Goal: Information Seeking & Learning: Learn about a topic

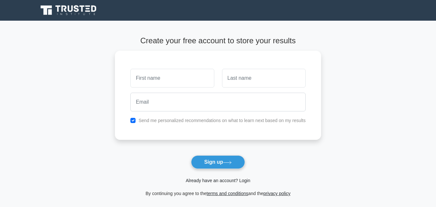
click at [211, 181] on link "Already have an account? Login" at bounding box center [217, 180] width 64 height 5
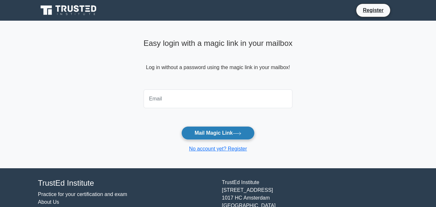
click at [218, 134] on button "Mail Magic Link" at bounding box center [217, 133] width 73 height 14
click at [210, 149] on link "No account yet? Register" at bounding box center [218, 148] width 58 height 5
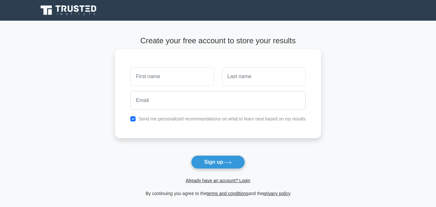
click at [146, 77] on input "text" at bounding box center [172, 76] width 84 height 19
click at [140, 77] on input "text" at bounding box center [172, 76] width 84 height 19
click at [238, 79] on input "text" at bounding box center [264, 76] width 84 height 19
click at [191, 73] on input "Triza" at bounding box center [172, 76] width 84 height 19
click at [246, 76] on input "text" at bounding box center [264, 76] width 84 height 19
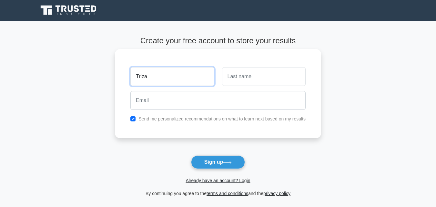
click at [166, 80] on input "Triza" at bounding box center [172, 76] width 84 height 19
type input "T"
type input "John"
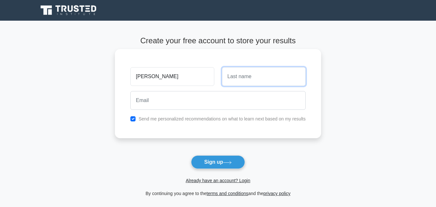
click at [237, 80] on input "text" at bounding box center [264, 76] width 84 height 19
type input "Kamau"
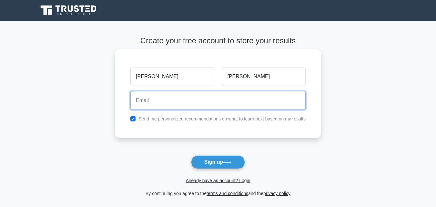
click at [163, 102] on input "email" at bounding box center [217, 100] width 175 height 19
type input "jaej8185@gmail.com"
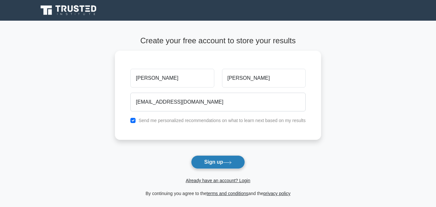
click at [208, 160] on button "Sign up" at bounding box center [218, 162] width 54 height 14
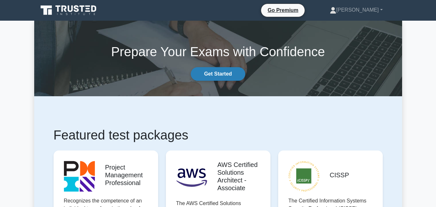
click at [214, 72] on link "Get Started" at bounding box center [218, 74] width 54 height 14
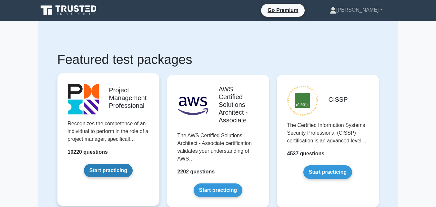
click at [108, 171] on link "Start practicing" at bounding box center [108, 170] width 49 height 14
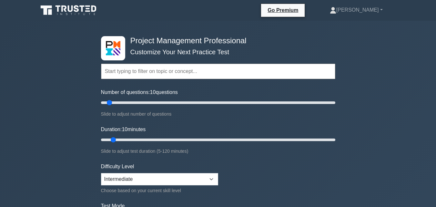
click at [123, 74] on input "text" at bounding box center [218, 71] width 234 height 15
click at [131, 74] on input "text" at bounding box center [218, 71] width 234 height 15
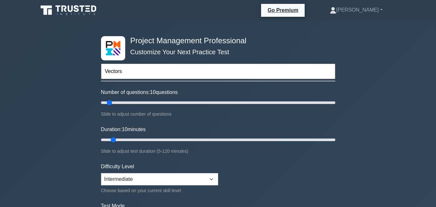
type input "Vectors"
type input "15"
click at [117, 102] on input "Number of questions: 10 questions" at bounding box center [218, 103] width 234 height 8
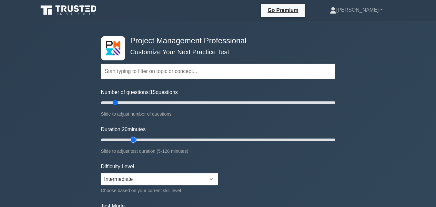
type input "20"
click at [135, 139] on input "Duration: 20 minutes" at bounding box center [218, 140] width 234 height 8
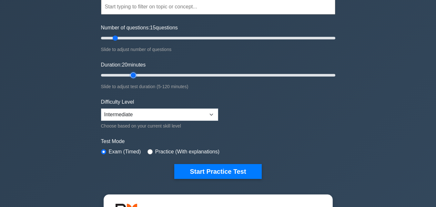
scroll to position [77, 0]
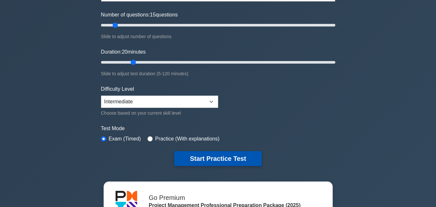
click at [208, 154] on button "Start Practice Test" at bounding box center [217, 158] width 87 height 15
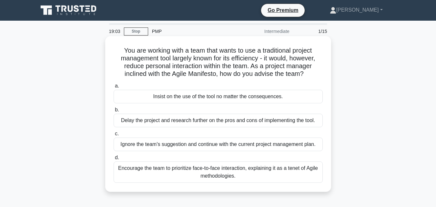
click at [200, 171] on div "Encourage the team to prioritize face-to-face interaction, explaining it as a t…" at bounding box center [217, 171] width 209 height 21
click at [113, 160] on input "d. Encourage the team to prioritize face-to-face interaction, explaining it as …" at bounding box center [113, 157] width 0 height 4
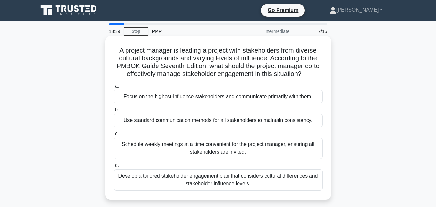
click at [153, 178] on div "Develop a tailored stakeholder engagement plan that considers cultural differen…" at bounding box center [217, 179] width 209 height 21
click at [113, 167] on input "d. Develop a tailored stakeholder engagement plan that considers cultural diffe…" at bounding box center [113, 165] width 0 height 4
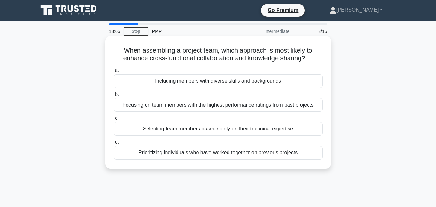
click at [198, 130] on div "Selecting team members based solely on their technical expertise" at bounding box center [217, 129] width 209 height 14
click at [113, 120] on input "c. Selecting team members based solely on their technical expertise" at bounding box center [113, 118] width 0 height 4
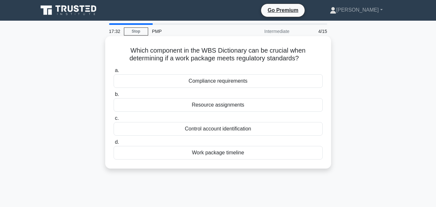
click at [227, 81] on div "Compliance requirements" at bounding box center [217, 81] width 209 height 14
click at [113, 73] on input "a. Compliance requirements" at bounding box center [113, 70] width 0 height 4
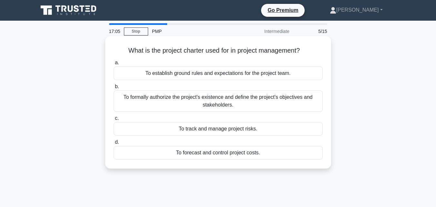
click at [231, 75] on div "To establish ground rules and expectations for the project team." at bounding box center [217, 73] width 209 height 14
click at [113, 65] on input "a. To establish ground rules and expectations for the project team." at bounding box center [113, 63] width 0 height 4
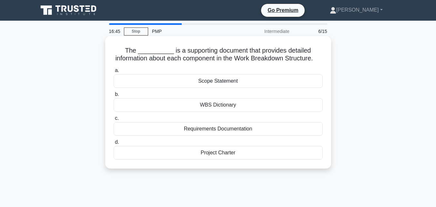
click at [214, 112] on div "WBS Dictionary" at bounding box center [217, 105] width 209 height 14
click at [113, 96] on input "b. WBS Dictionary" at bounding box center [113, 94] width 0 height 4
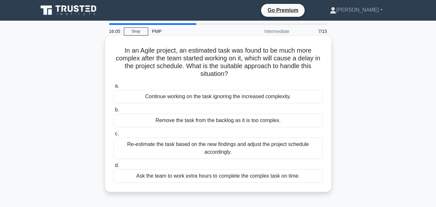
click at [198, 143] on div "Re-estimate the task based on the new findings and adjust the project schedule …" at bounding box center [217, 147] width 209 height 21
click at [113, 136] on input "c. Re-estimate the task based on the new findings and adjust the project schedu…" at bounding box center [113, 134] width 0 height 4
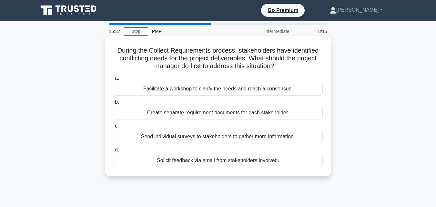
click at [217, 91] on div "Facilitate a workshop to clarify the needs and reach a consensus." at bounding box center [217, 89] width 209 height 14
click at [113, 80] on input "a. Facilitate a workshop to clarify the needs and reach a consensus." at bounding box center [113, 78] width 0 height 4
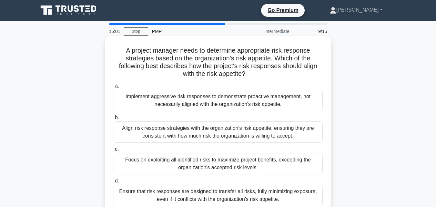
click at [176, 159] on div "Focus on exploiting all identified risks to maximize project benefits, exceedin…" at bounding box center [217, 163] width 209 height 21
click at [113, 151] on input "c. Focus on exploiting all identified risks to maximize project benefits, excee…" at bounding box center [113, 149] width 0 height 4
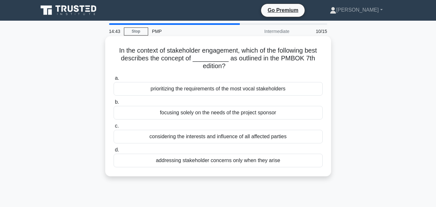
click at [186, 160] on div "addressing stakeholder concerns only when they arise" at bounding box center [217, 160] width 209 height 14
click at [113, 152] on input "d. addressing stakeholder concerns only when they arise" at bounding box center [113, 150] width 0 height 4
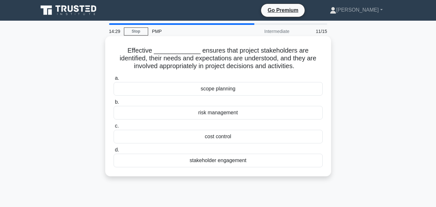
click at [211, 159] on div "stakeholder engagement" at bounding box center [217, 160] width 209 height 14
click at [113, 152] on input "d. stakeholder engagement" at bounding box center [113, 150] width 0 height 4
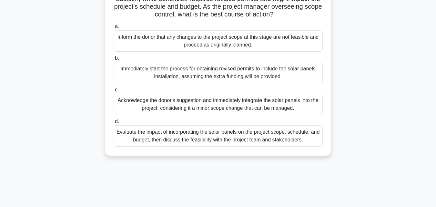
scroll to position [90, 0]
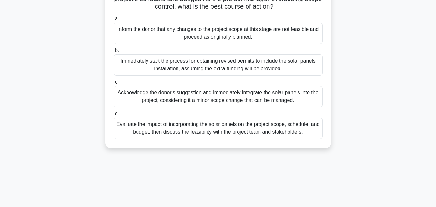
click at [240, 138] on div "Evaluate the impact of incorporating the solar panels on the project scope, sch…" at bounding box center [217, 127] width 209 height 21
click at [113, 116] on input "d. Evaluate the impact of incorporating the solar panels on the project scope, …" at bounding box center [113, 114] width 0 height 4
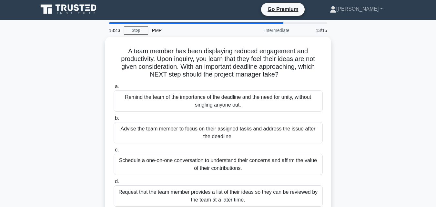
scroll to position [0, 0]
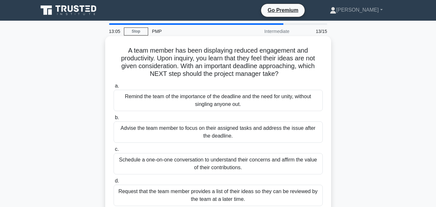
click at [228, 169] on div "Schedule a one-on-one conversation to understand their concerns and affirm the …" at bounding box center [217, 163] width 209 height 21
click at [113, 151] on input "c. Schedule a one-on-one conversation to understand their concerns and affirm t…" at bounding box center [113, 149] width 0 height 4
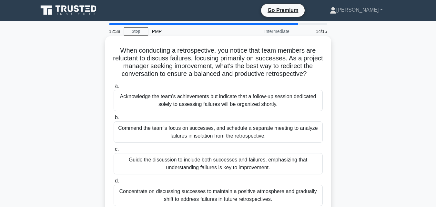
click at [201, 163] on div "Guide the discussion to include both successes and failures, emphasizing that u…" at bounding box center [217, 163] width 209 height 21
click at [113, 151] on input "c. Guide the discussion to include both successes and failures, emphasizing tha…" at bounding box center [113, 149] width 0 height 4
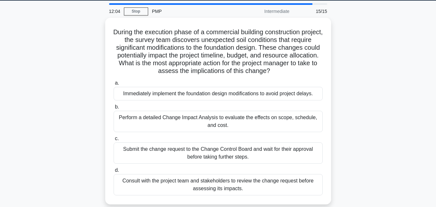
scroll to position [26, 0]
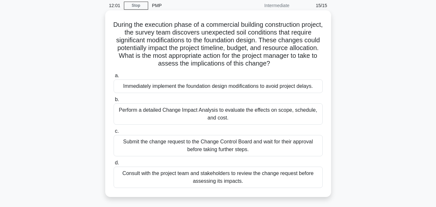
click at [203, 175] on div "Consult with the project team and stakeholders to review the change request bef…" at bounding box center [217, 176] width 209 height 21
click at [113, 165] on input "d. Consult with the project team and stakeholders to review the change request …" at bounding box center [113, 163] width 0 height 4
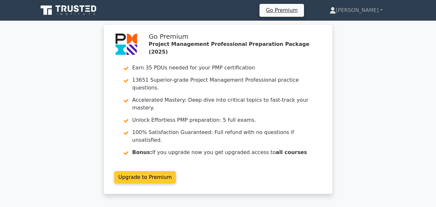
click at [139, 171] on link "Upgrade to Premium" at bounding box center [145, 177] width 62 height 12
